Goal: Task Accomplishment & Management: Manage account settings

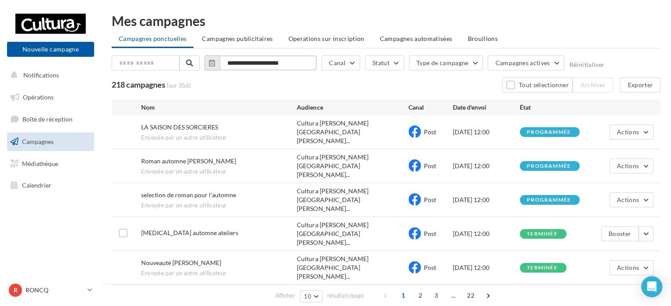
click at [283, 59] on input "**********" at bounding box center [267, 62] width 97 height 15
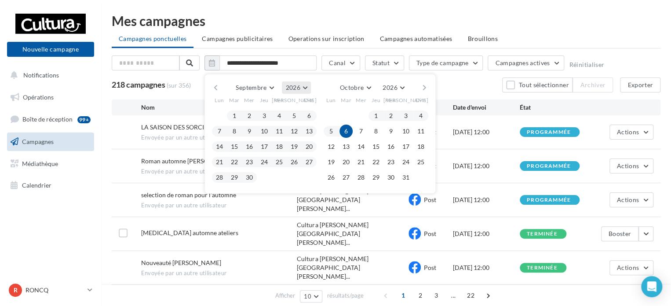
click at [286, 84] on span "2026" at bounding box center [292, 87] width 15 height 7
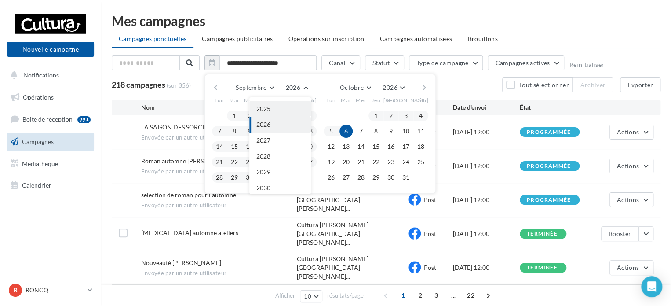
click at [288, 108] on button "2025" at bounding box center [280, 109] width 62 height 16
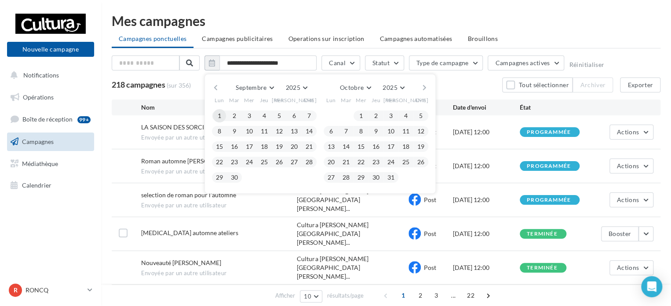
click at [216, 115] on button "1" at bounding box center [219, 115] width 13 height 13
click at [236, 176] on button "30" at bounding box center [234, 177] width 13 height 13
type input "**********"
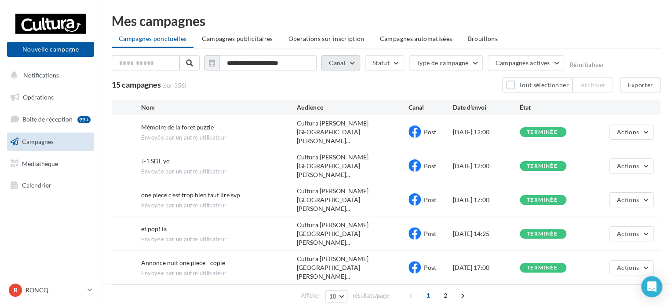
click at [350, 65] on button "Canal" at bounding box center [340, 62] width 39 height 15
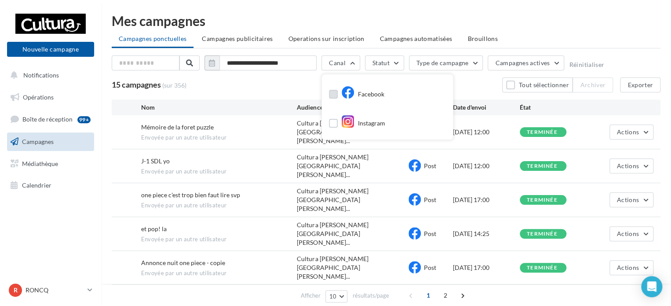
click at [349, 94] on icon at bounding box center [347, 92] width 13 height 13
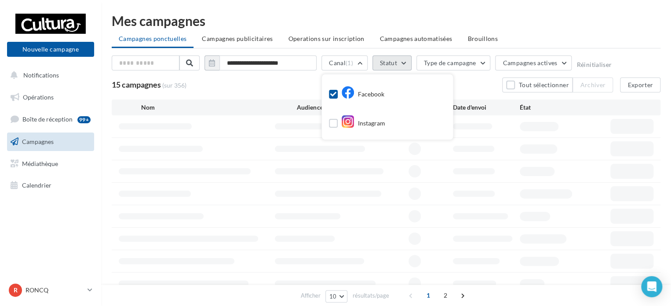
click at [389, 59] on button "Statut" at bounding box center [391, 62] width 39 height 15
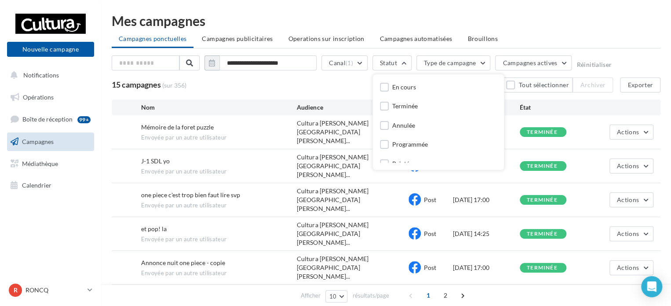
click at [390, 108] on div "Terminée" at bounding box center [399, 107] width 38 height 11
click at [382, 106] on label at bounding box center [384, 106] width 9 height 9
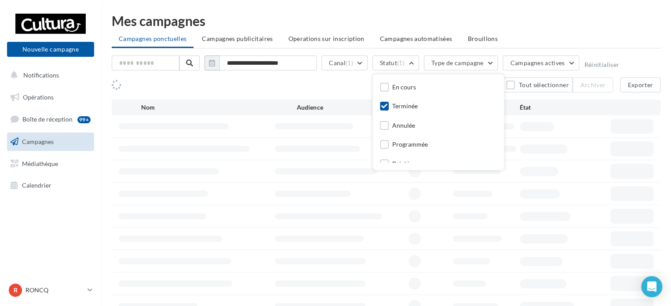
click at [308, 91] on div "Tout sélectionner Archiver Exporter" at bounding box center [386, 84] width 549 height 15
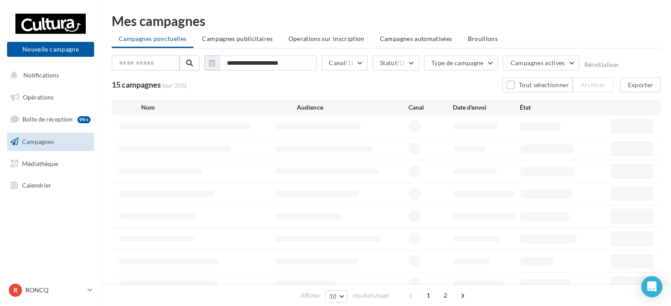
scroll to position [88, 0]
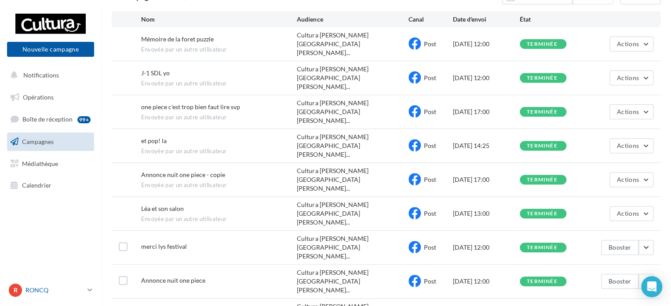
click at [73, 284] on div "R RONCQ 00u8r3khvdbiq4npg417" at bounding box center [46, 289] width 75 height 13
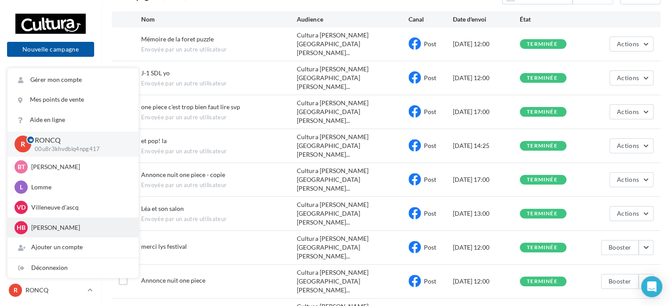
click at [64, 226] on p "[PERSON_NAME]" at bounding box center [79, 227] width 97 height 9
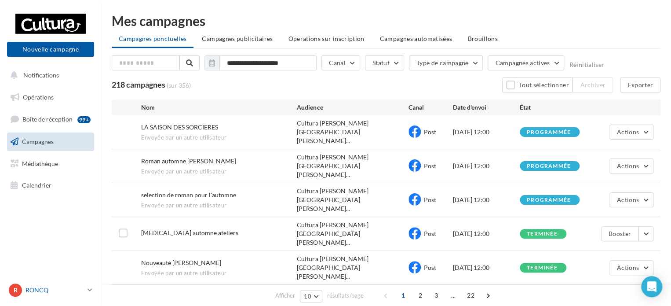
click at [54, 294] on div "R RONCQ 00u8r3khvdbiq4npg417" at bounding box center [46, 289] width 75 height 13
